Goal: Obtain resource: Obtain resource

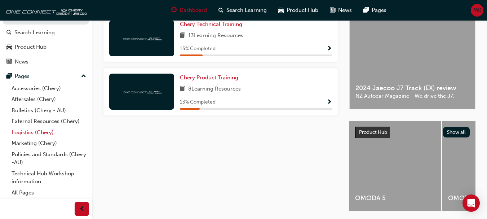
scroll to position [180, 0]
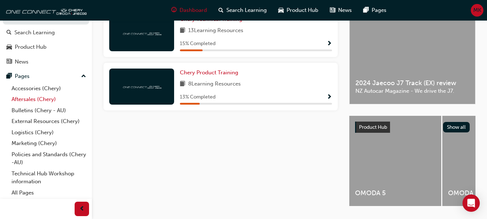
click at [22, 98] on link "Aftersales (Chery)" at bounding box center [49, 99] width 80 height 11
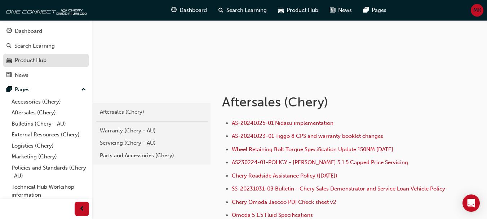
click at [39, 59] on div "Product Hub" at bounding box center [31, 60] width 32 height 8
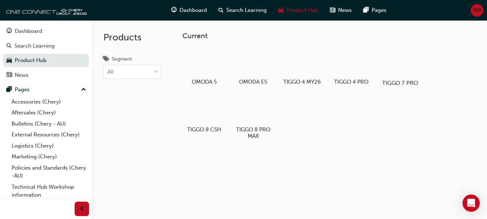
click at [408, 60] on div at bounding box center [401, 62] width 40 height 29
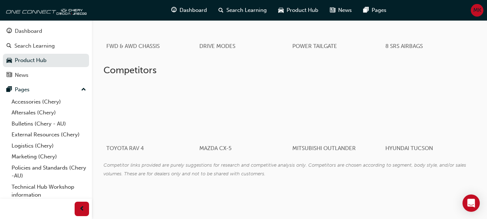
scroll to position [667, 0]
click at [246, 123] on div at bounding box center [240, 110] width 86 height 57
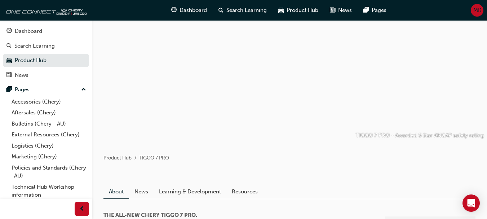
scroll to position [180, 0]
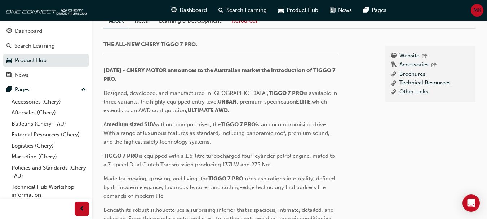
click at [249, 28] on link "Resources" at bounding box center [245, 21] width 37 height 14
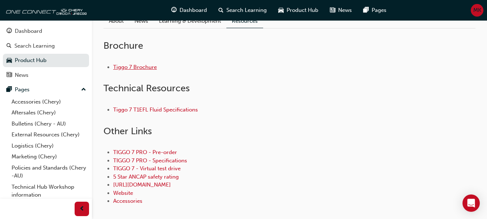
click at [147, 70] on link "Tiggo 7 Brochure" at bounding box center [135, 67] width 44 height 6
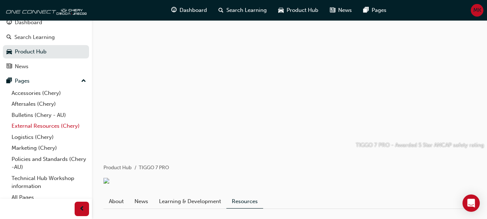
scroll to position [13, 0]
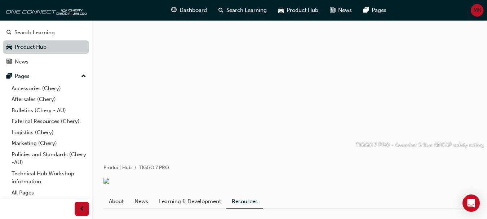
click at [27, 44] on link "Product Hub" at bounding box center [46, 46] width 86 height 13
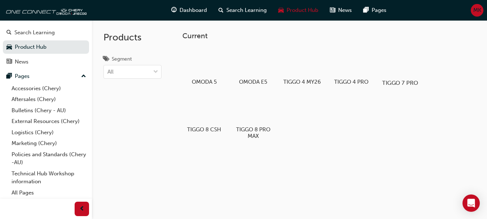
click at [411, 67] on div at bounding box center [401, 62] width 40 height 29
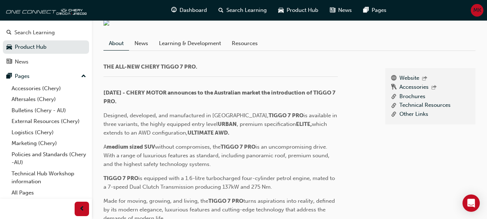
scroll to position [180, 0]
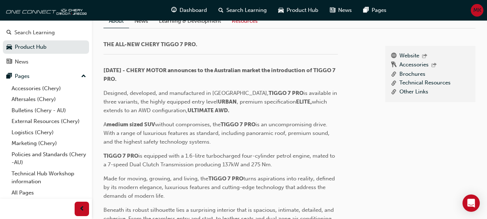
click at [245, 28] on link "Resources" at bounding box center [245, 21] width 37 height 14
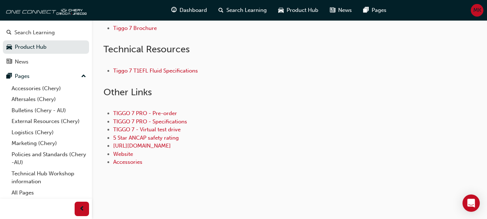
scroll to position [253, 0]
click at [146, 125] on link "TIGGO 7 PRO - Specifications" at bounding box center [150, 121] width 74 height 6
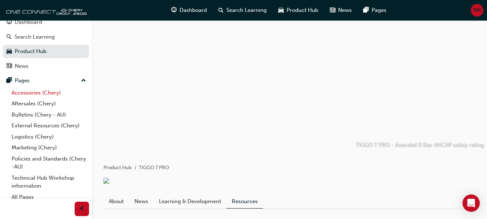
scroll to position [13, 0]
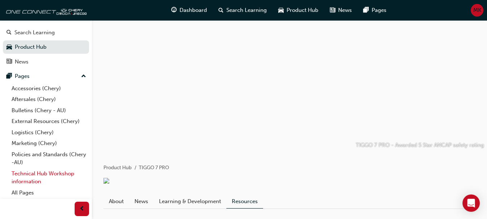
click at [29, 171] on link "Technical Hub Workshop information" at bounding box center [49, 177] width 80 height 19
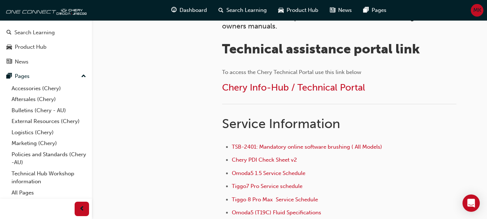
scroll to position [216, 0]
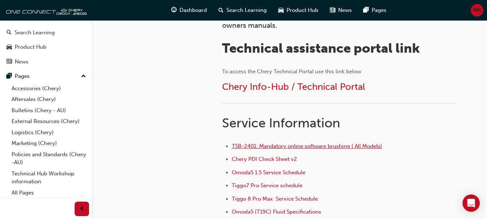
click at [263, 148] on span "TSB-2401: Mandatory online software brushing ( All Models)" at bounding box center [307, 146] width 150 height 6
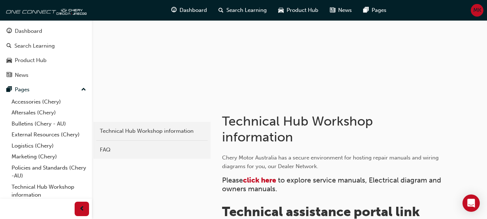
scroll to position [108, 0]
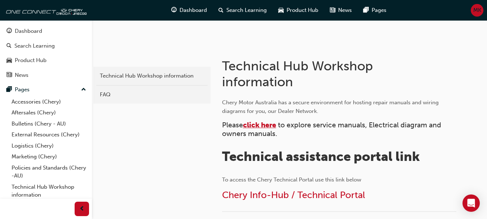
click at [263, 123] on span "click here" at bounding box center [259, 125] width 33 height 8
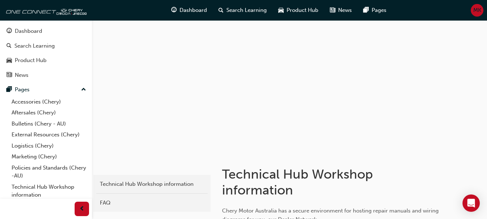
scroll to position [72, 0]
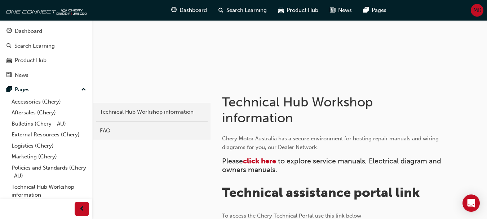
click at [262, 158] on span "click here" at bounding box center [259, 161] width 33 height 8
click at [264, 159] on span "click here" at bounding box center [259, 161] width 33 height 8
